Goal: Information Seeking & Learning: Find specific fact

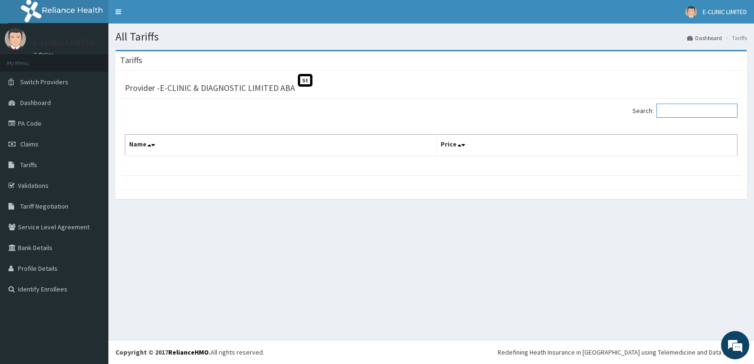
click at [671, 114] on input "Search:" at bounding box center [697, 111] width 81 height 14
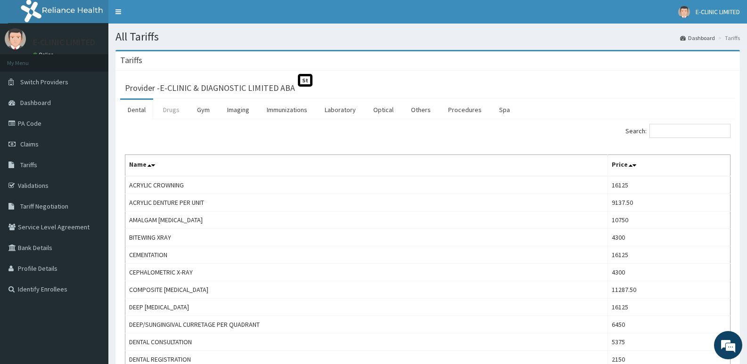
click at [168, 108] on link "Drugs" at bounding box center [172, 110] width 32 height 20
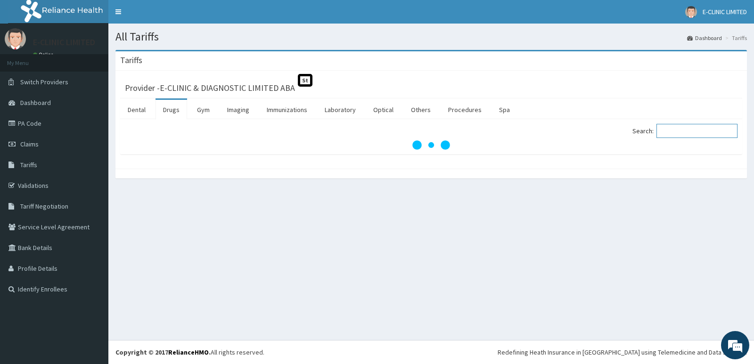
click at [672, 132] on input "Search:" at bounding box center [697, 131] width 81 height 14
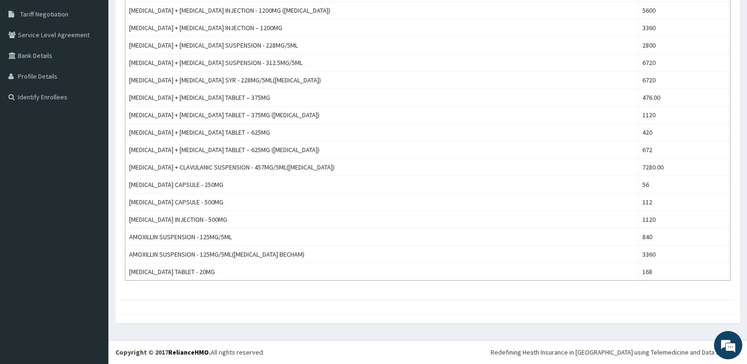
scroll to position [80, 0]
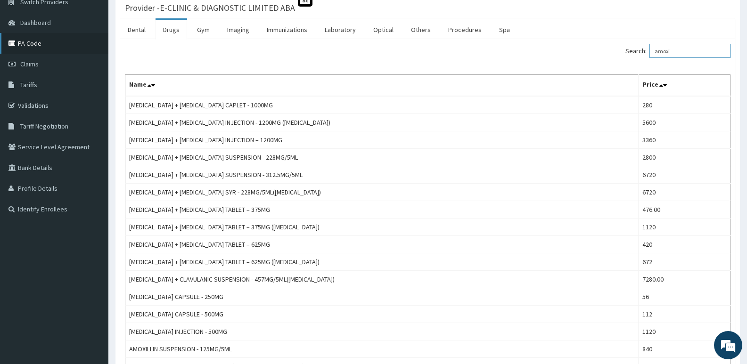
type input "amoxi"
click at [28, 45] on link "PA Code" at bounding box center [54, 43] width 108 height 21
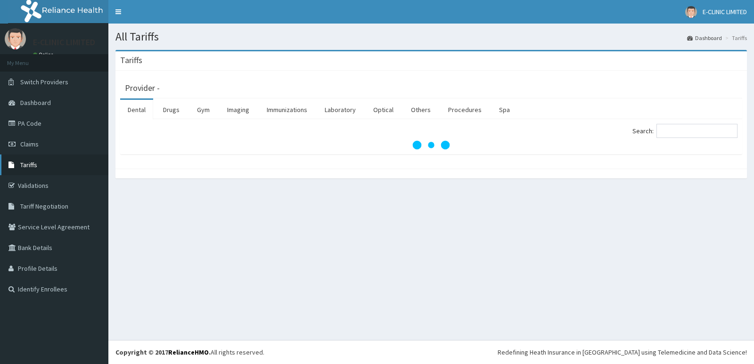
click at [35, 165] on span "Tariffs" at bounding box center [28, 165] width 17 height 8
click at [173, 111] on link "Drugs" at bounding box center [172, 110] width 32 height 20
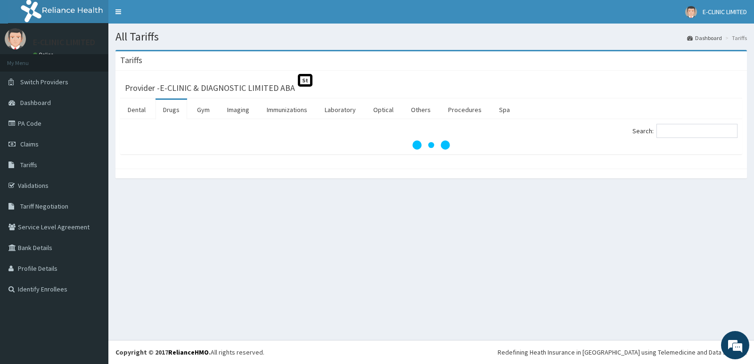
click at [173, 111] on link "Drugs" at bounding box center [172, 110] width 32 height 20
click at [668, 132] on input "Search:" at bounding box center [697, 131] width 81 height 14
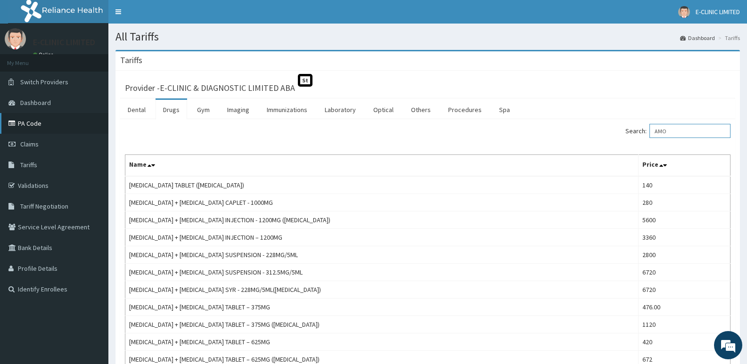
type input "AMO"
click at [43, 124] on link "PA Code" at bounding box center [54, 123] width 108 height 21
